Goal: Task Accomplishment & Management: Use online tool/utility

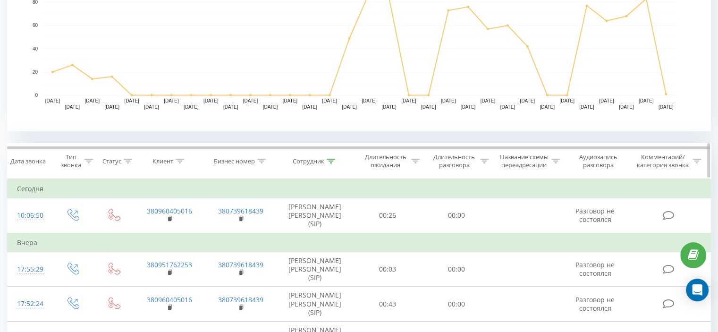
click at [330, 162] on icon at bounding box center [330, 161] width 8 height 5
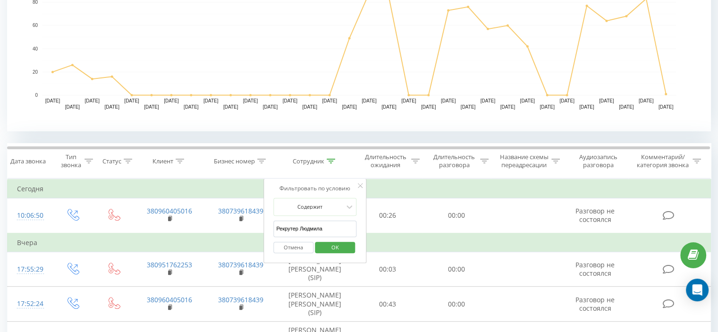
click at [334, 243] on span "OK" at bounding box center [335, 247] width 26 height 15
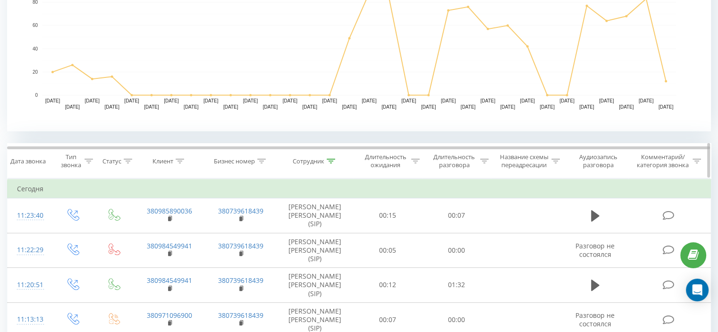
click at [333, 162] on icon at bounding box center [330, 161] width 8 height 5
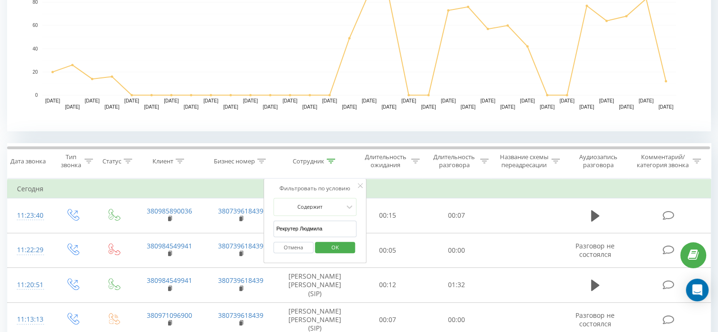
click at [320, 234] on input "Рекрутер Людмила" at bounding box center [314, 228] width 83 height 17
click at [336, 247] on span "OK" at bounding box center [335, 247] width 26 height 15
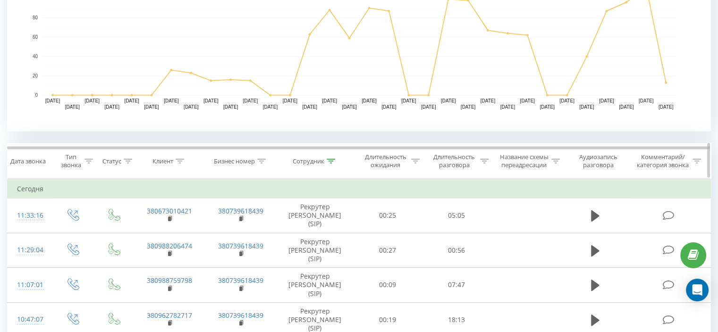
click at [332, 159] on icon at bounding box center [330, 161] width 8 height 5
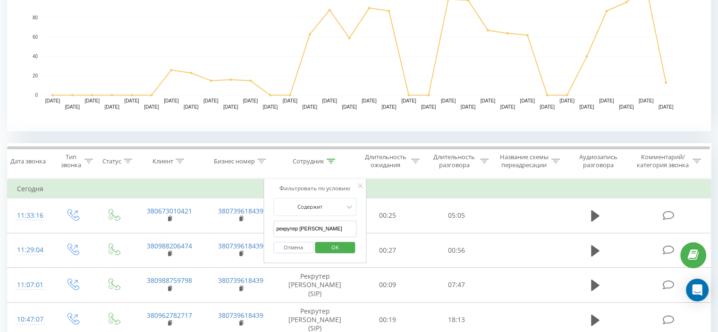
click at [314, 227] on input "рекрутер [PERSON_NAME]" at bounding box center [314, 228] width 83 height 17
type input "рекрутер вероніка"
click at [334, 246] on span "OK" at bounding box center [335, 247] width 26 height 15
